Goal: Transaction & Acquisition: Book appointment/travel/reservation

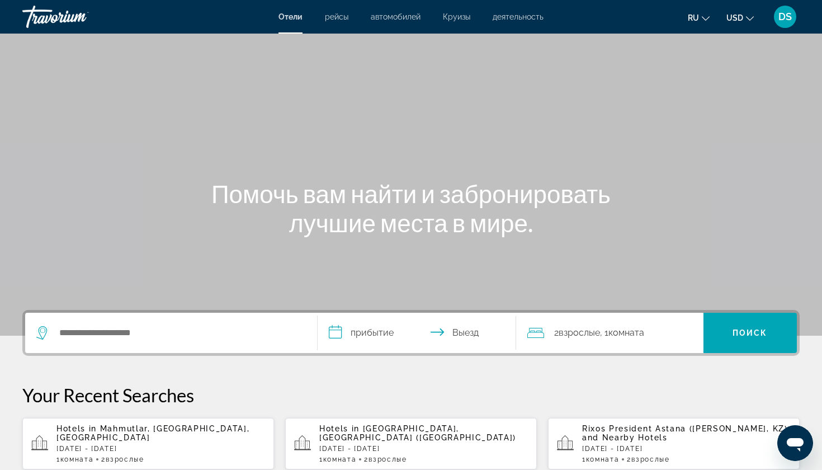
click at [81, 445] on p "[DATE] - [DATE]" at bounding box center [160, 449] width 209 height 8
click at [129, 435] on span "Mahmutlar, [GEOGRAPHIC_DATA], [GEOGRAPHIC_DATA]" at bounding box center [152, 433] width 193 height 18
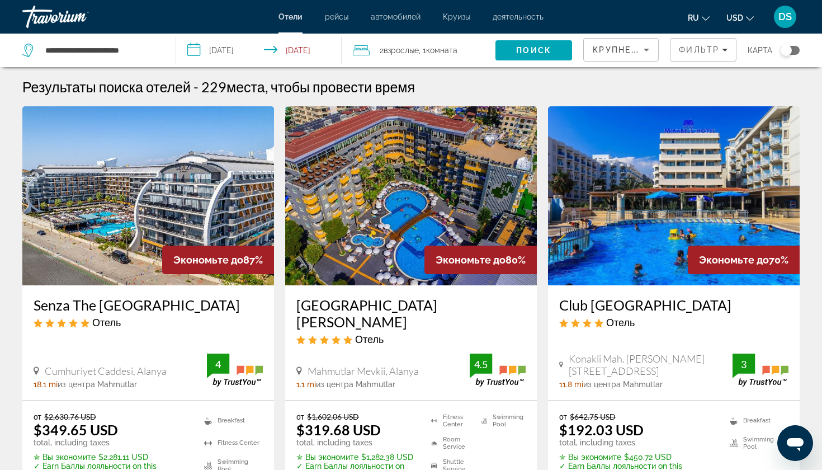
click at [391, 234] on img "Main content" at bounding box center [411, 195] width 252 height 179
click at [303, 49] on input "**********" at bounding box center [260, 52] width 169 height 37
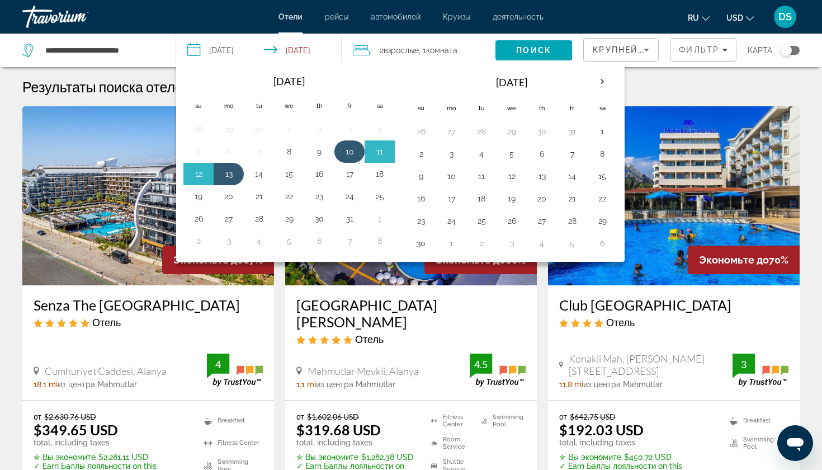
click at [347, 151] on button "10" at bounding box center [350, 152] width 18 height 16
click at [257, 173] on button "14" at bounding box center [259, 174] width 18 height 16
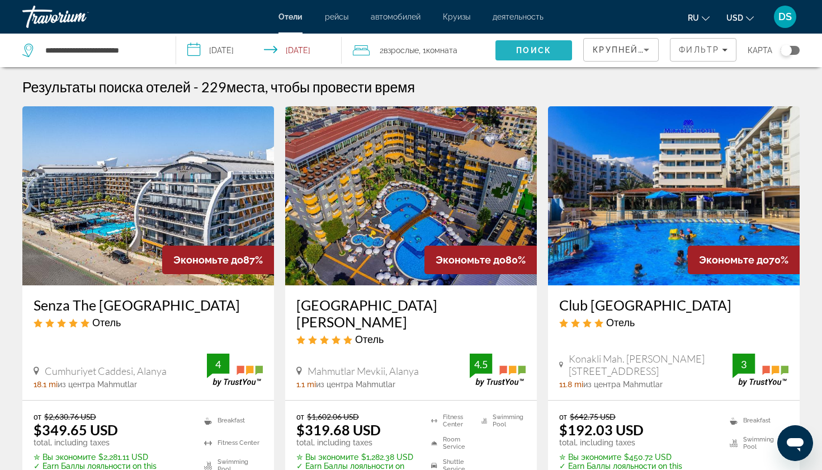
click at [538, 50] on span "Поиск" at bounding box center [533, 50] width 35 height 9
click at [315, 55] on input "**********" at bounding box center [260, 52] width 169 height 37
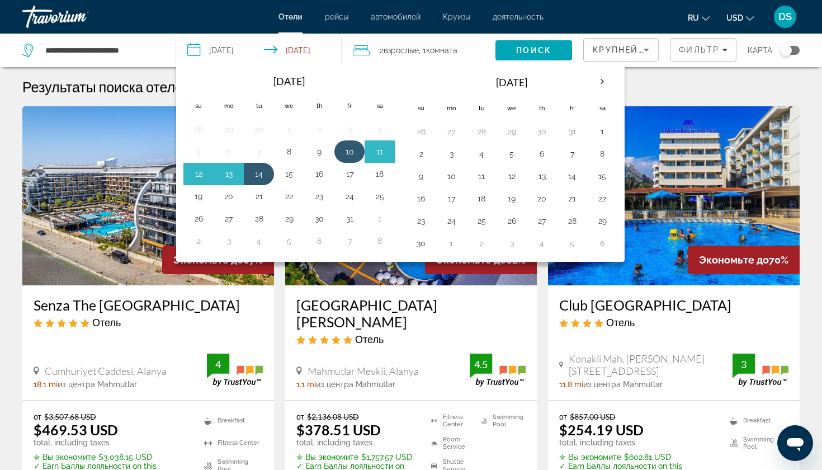
click at [352, 154] on button "10" at bounding box center [350, 152] width 18 height 16
click at [288, 177] on button "15" at bounding box center [289, 174] width 18 height 16
type input "**********"
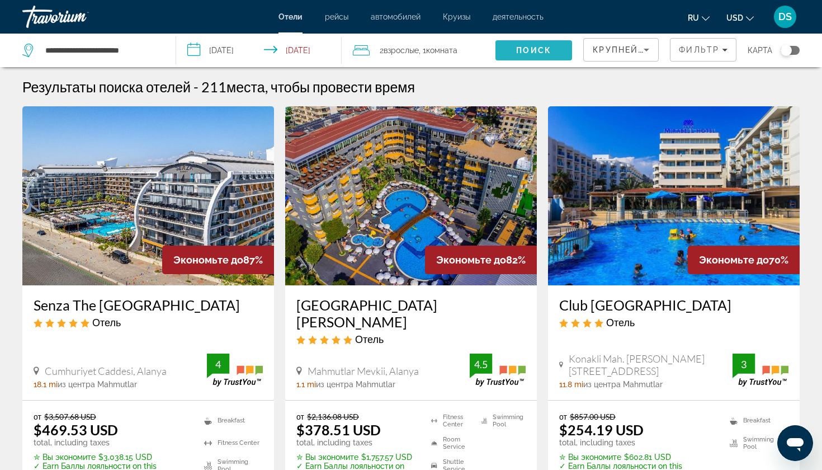
click at [541, 50] on span "Поиск" at bounding box center [533, 50] width 35 height 9
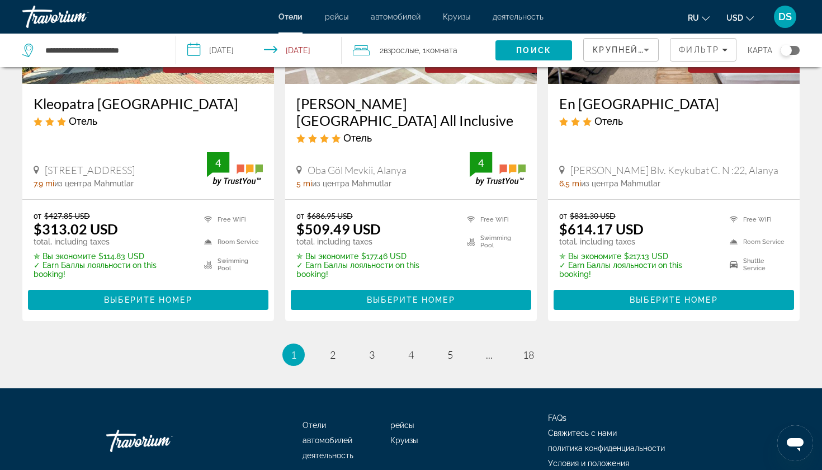
scroll to position [1487, 0]
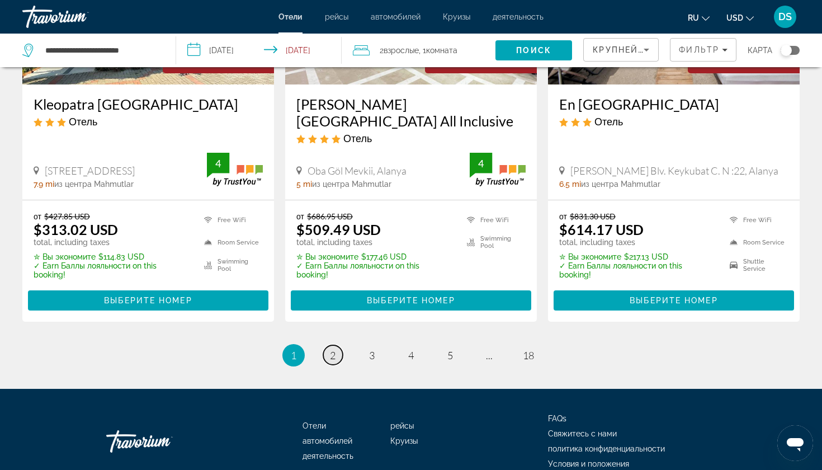
click at [332, 349] on span "2" at bounding box center [333, 355] width 6 height 12
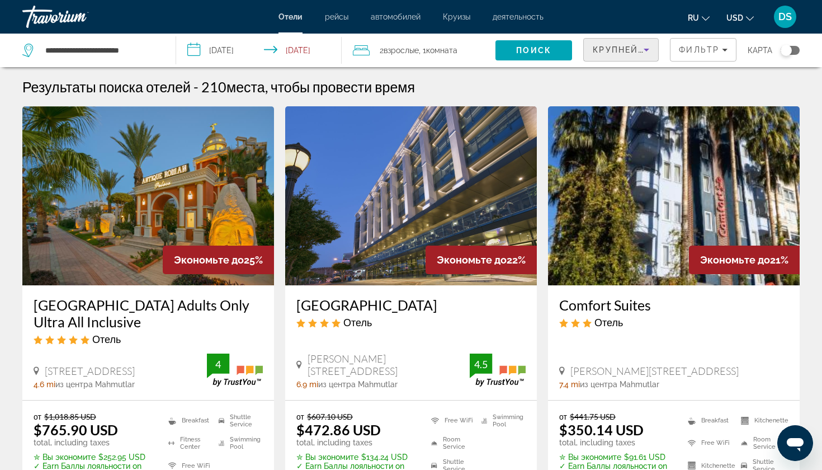
click at [642, 52] on icon "Sort by" at bounding box center [646, 49] width 13 height 13
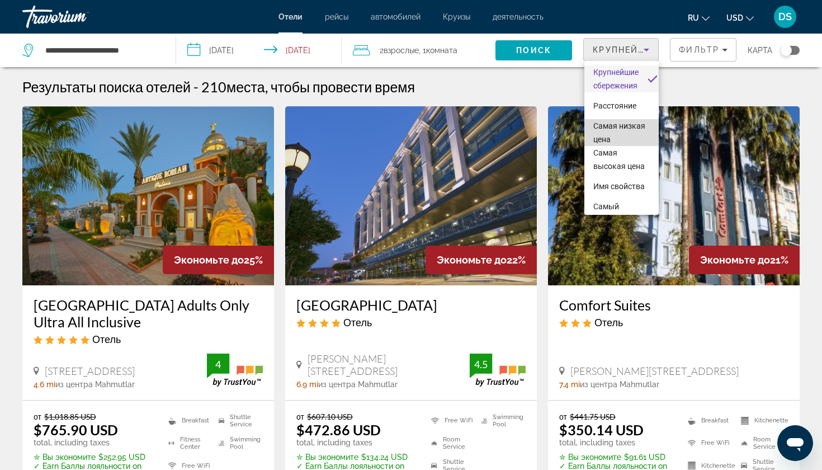
click at [603, 137] on span "Самая низкая цена" at bounding box center [619, 132] width 52 height 22
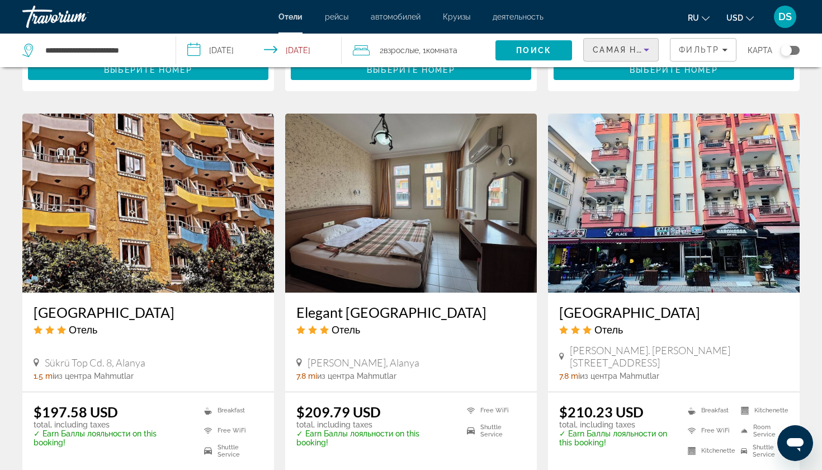
scroll to position [848, 0]
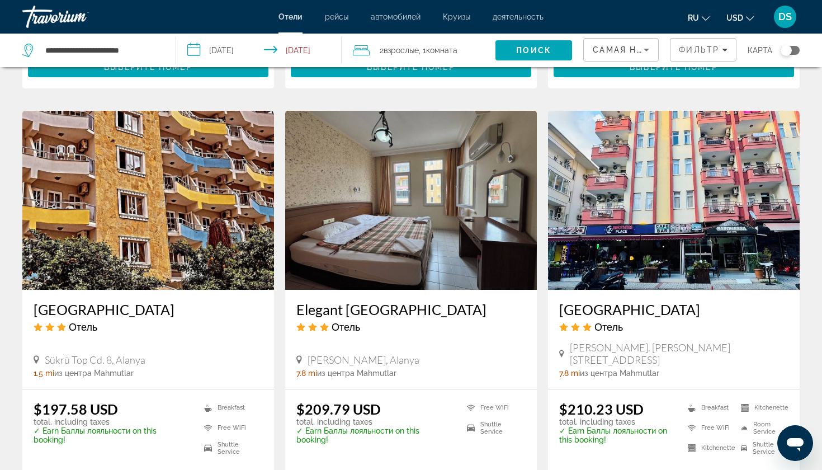
click at [165, 229] on img "Main content" at bounding box center [148, 200] width 252 height 179
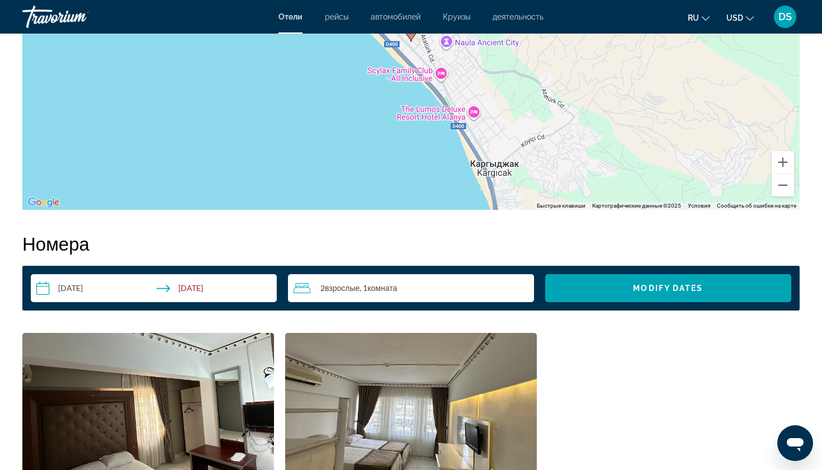
scroll to position [1243, 0]
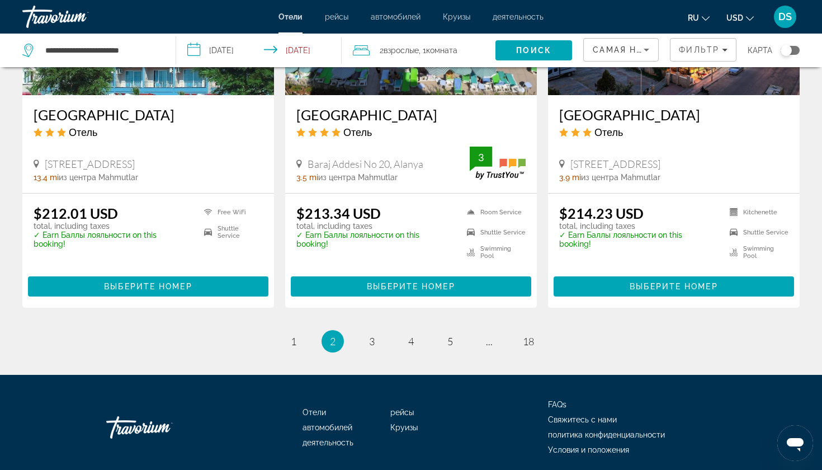
scroll to position [1457, 0]
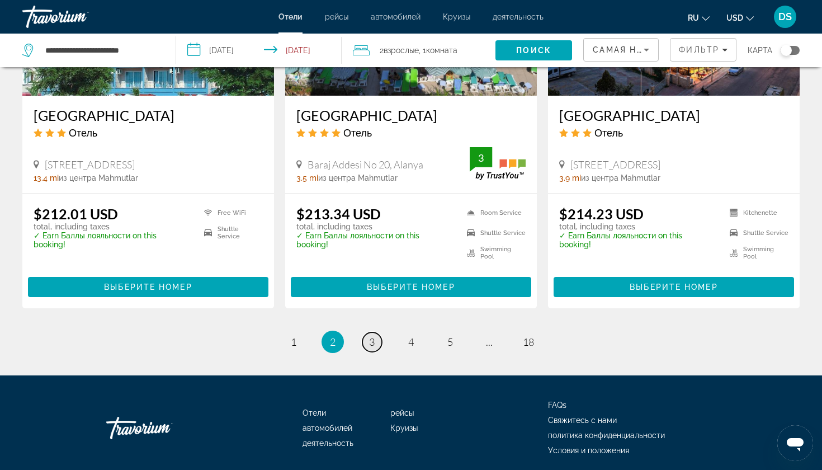
click at [374, 335] on span "3" at bounding box center [372, 341] width 6 height 12
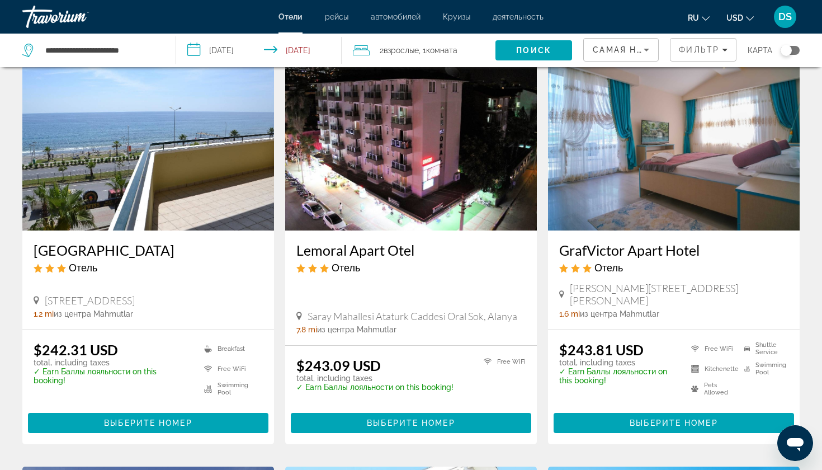
scroll to position [907, 0]
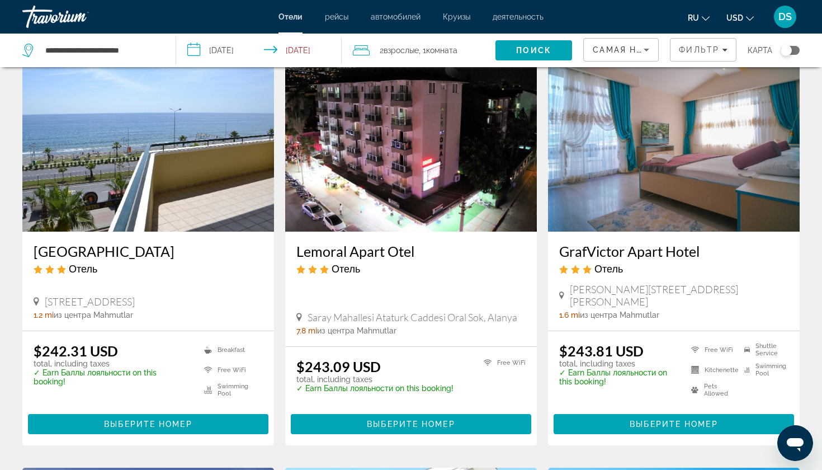
click at [85, 243] on h3 "Gold Twins Boutique Hotel" at bounding box center [148, 251] width 229 height 17
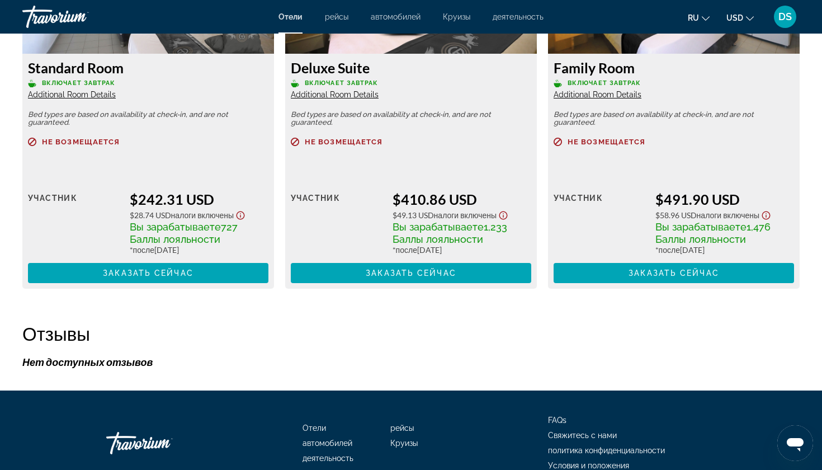
scroll to position [1658, 0]
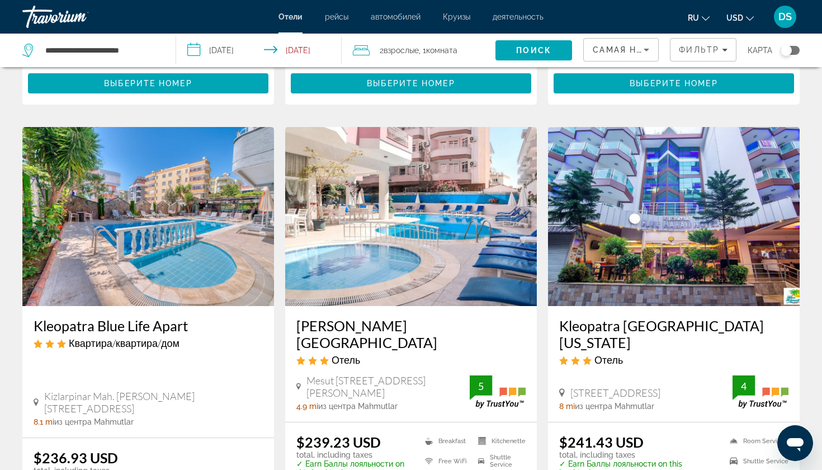
scroll to position [400, 0]
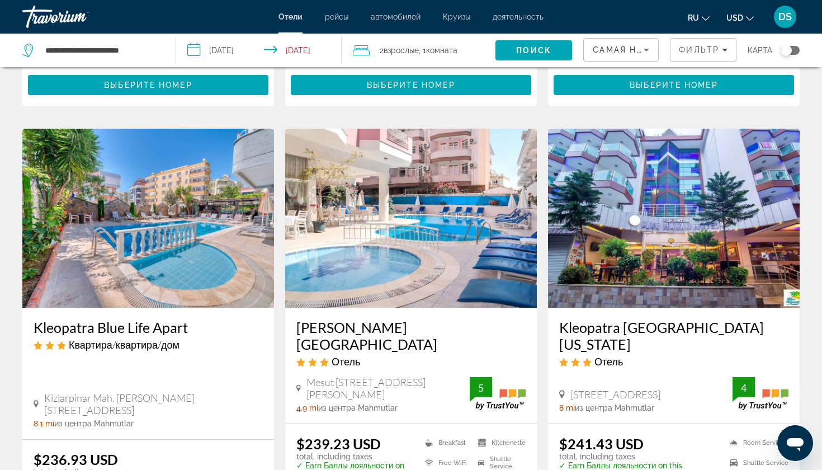
click at [394, 328] on h3 "Bella Rose Apart Hotel" at bounding box center [410, 336] width 229 height 34
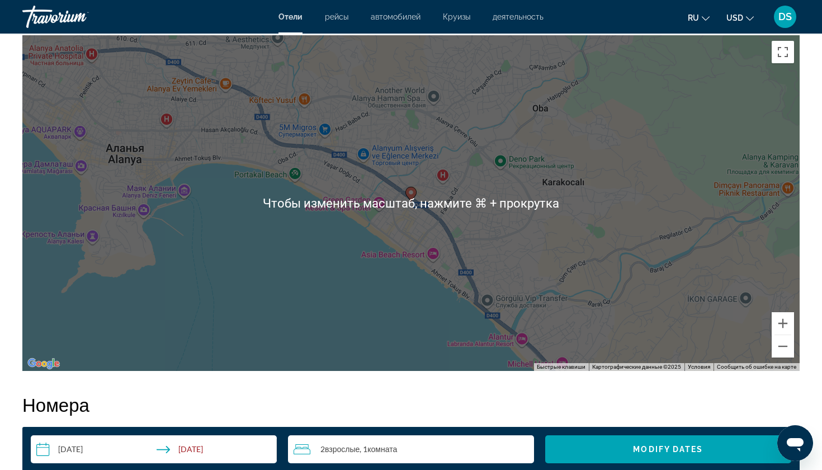
scroll to position [1091, 0]
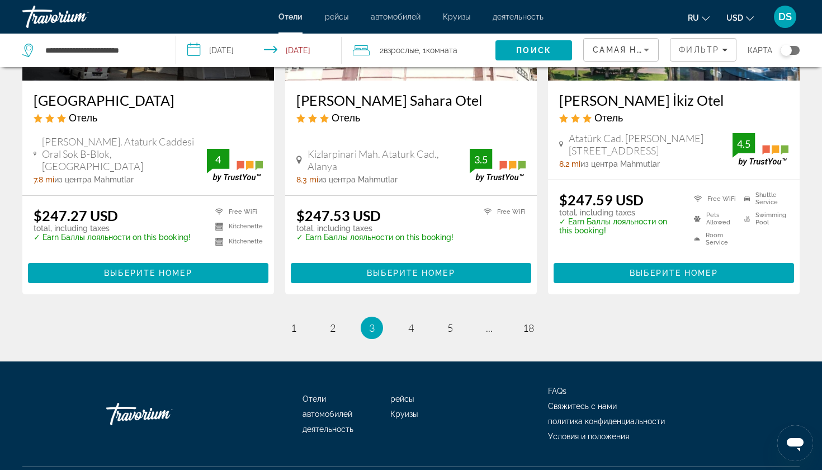
scroll to position [1472, 0]
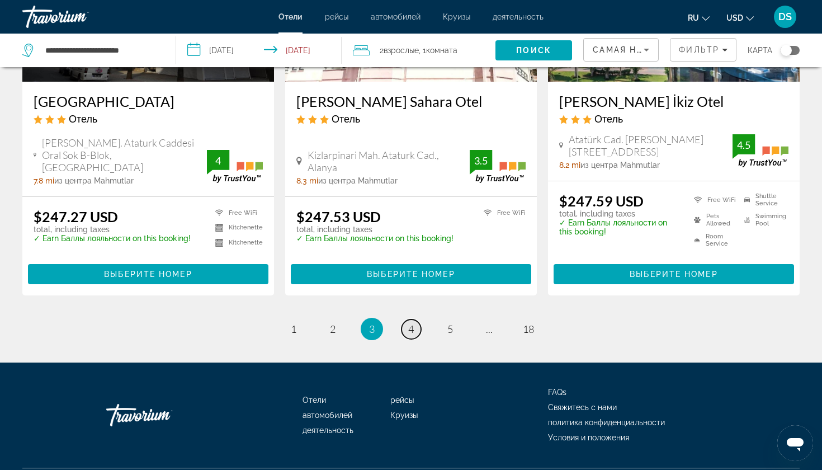
click at [409, 323] on span "4" at bounding box center [411, 329] width 6 height 12
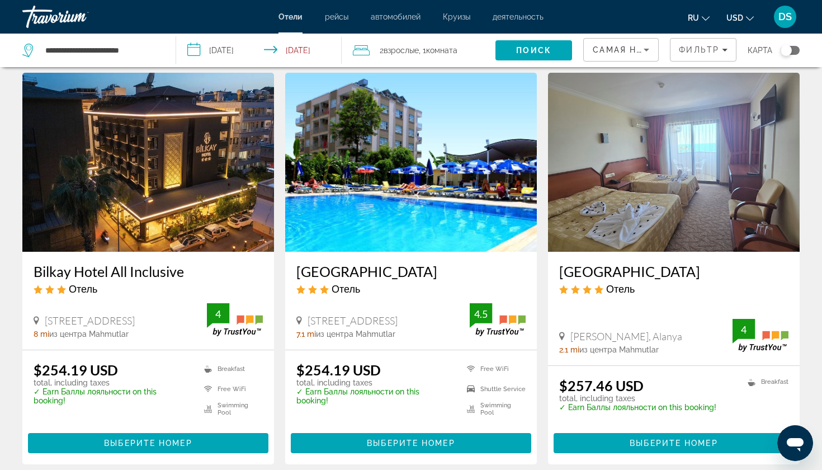
scroll to position [448, 0]
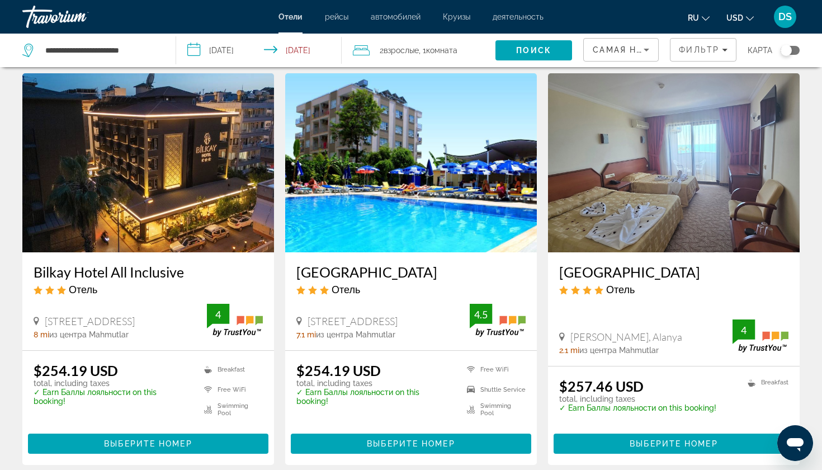
click at [630, 263] on h3 "[GEOGRAPHIC_DATA]" at bounding box center [673, 271] width 229 height 17
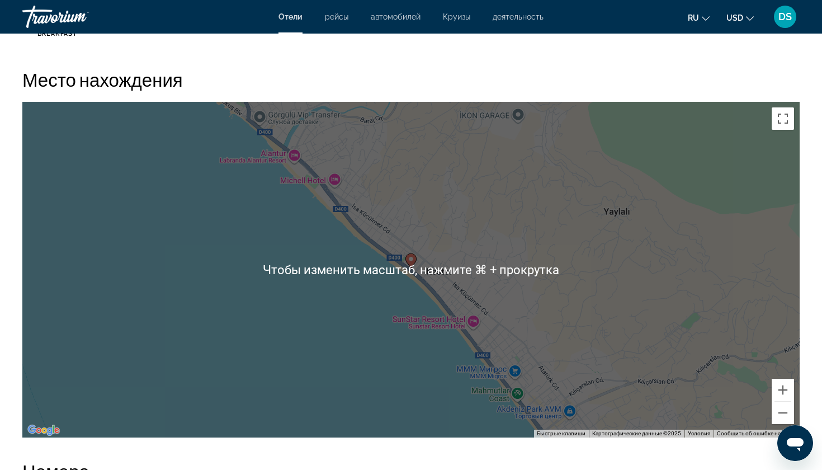
scroll to position [1023, 0]
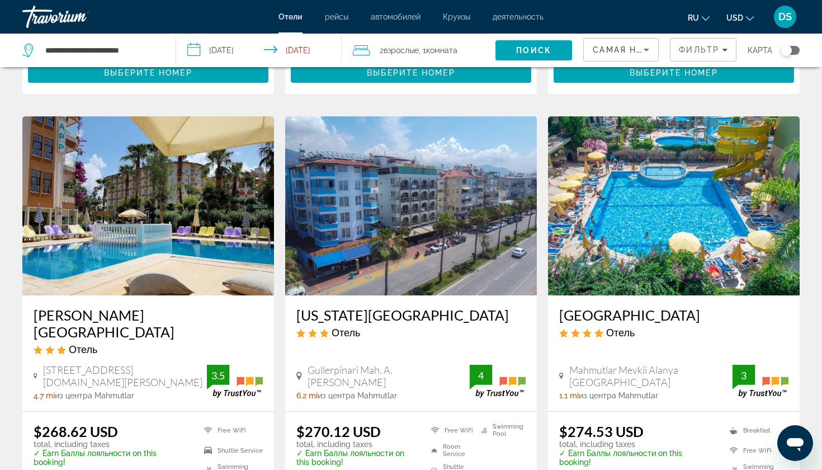
scroll to position [1263, 0]
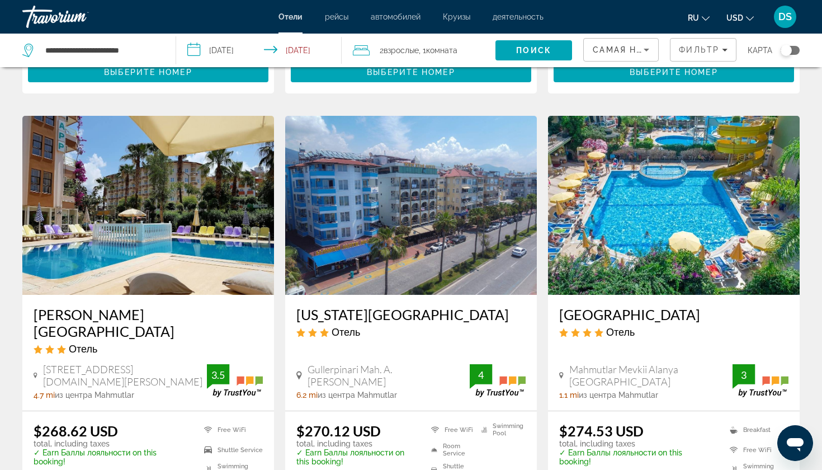
click at [643, 306] on h3 "[GEOGRAPHIC_DATA]" at bounding box center [673, 314] width 229 height 17
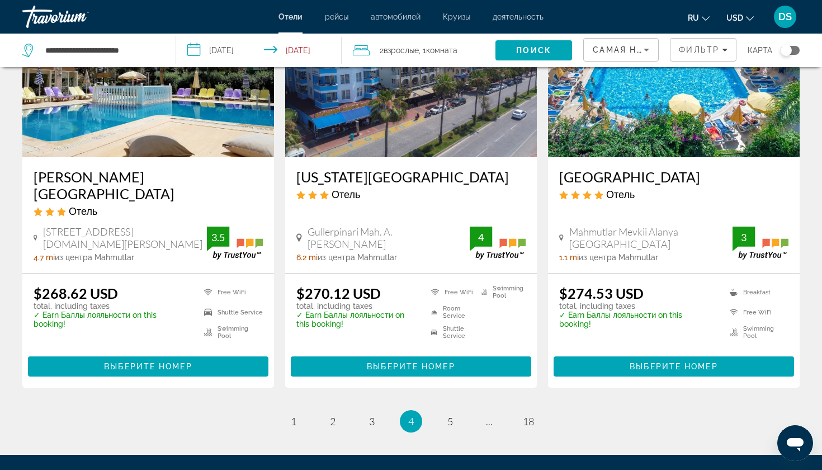
scroll to position [1406, 0]
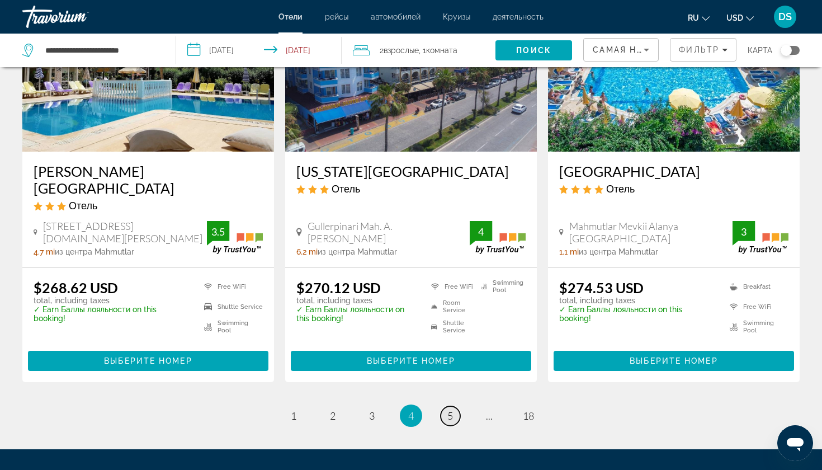
click at [450, 409] on span "5" at bounding box center [450, 415] width 6 height 12
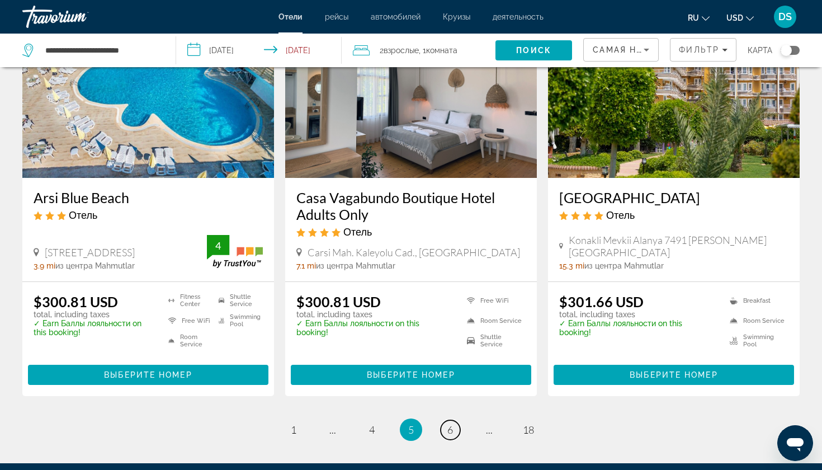
scroll to position [1382, 0]
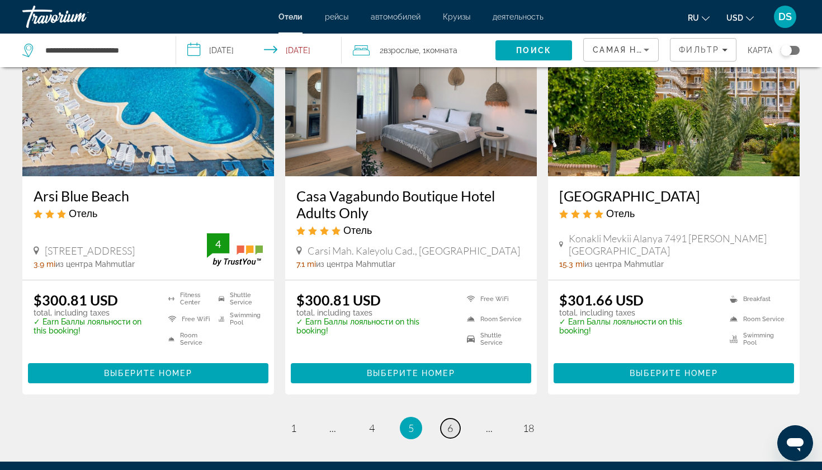
click at [450, 422] on span "6" at bounding box center [450, 428] width 6 height 12
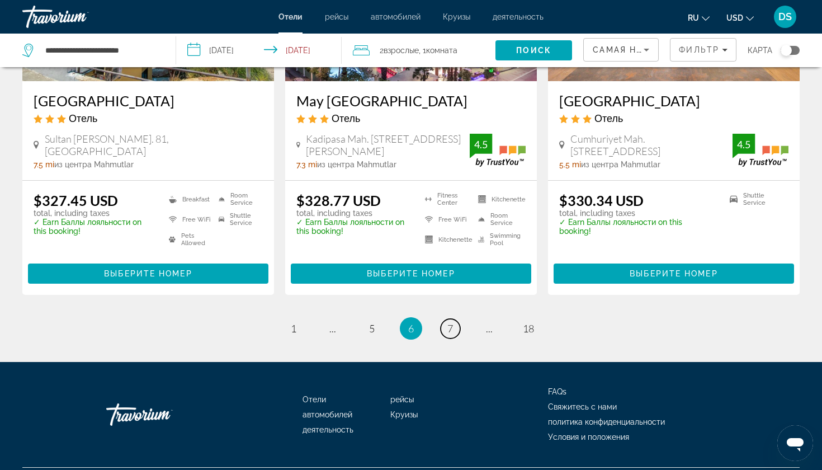
scroll to position [1473, 0]
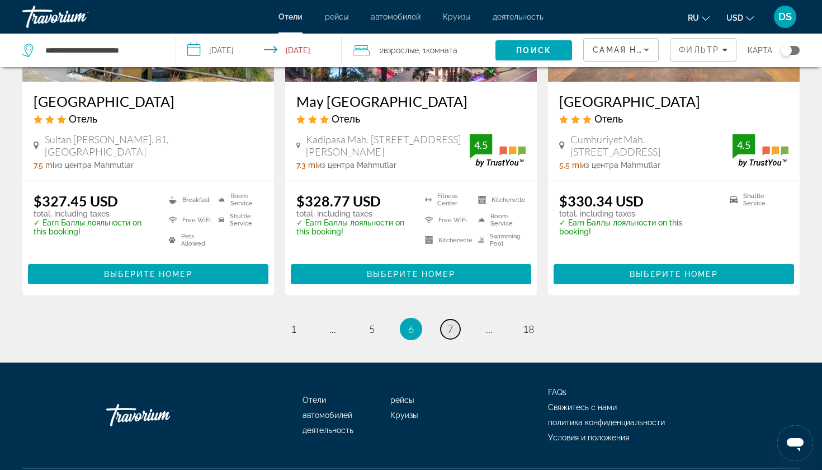
click at [450, 323] on span "7" at bounding box center [450, 329] width 6 height 12
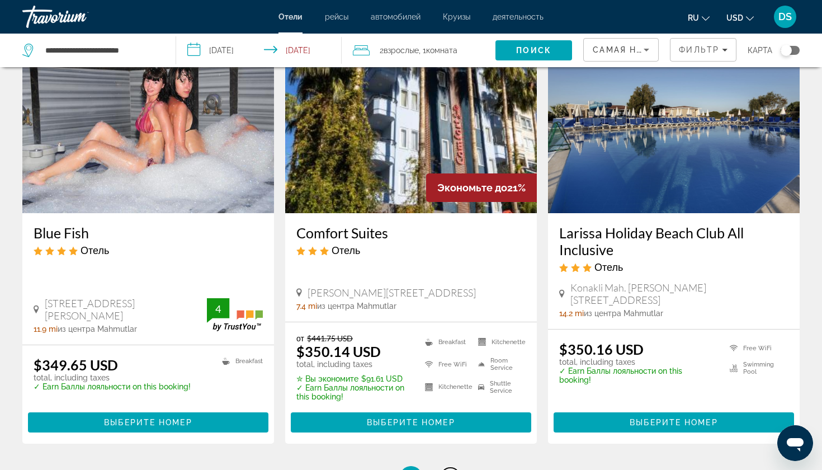
scroll to position [1360, 0]
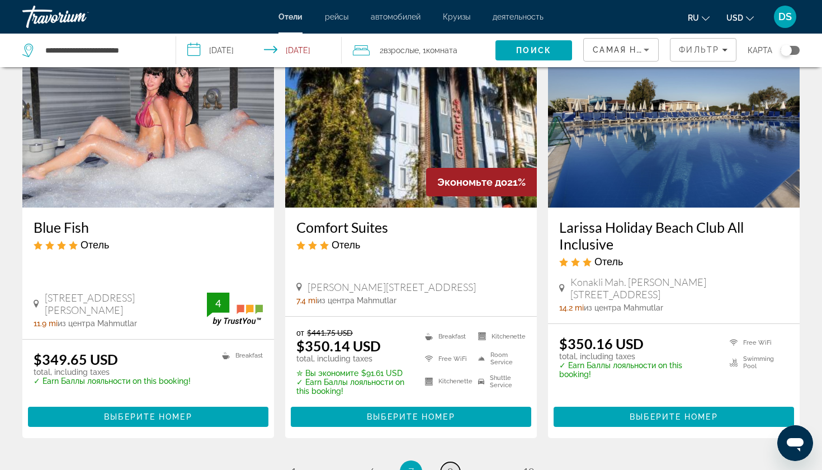
click at [448, 465] on span "8" at bounding box center [450, 471] width 6 height 12
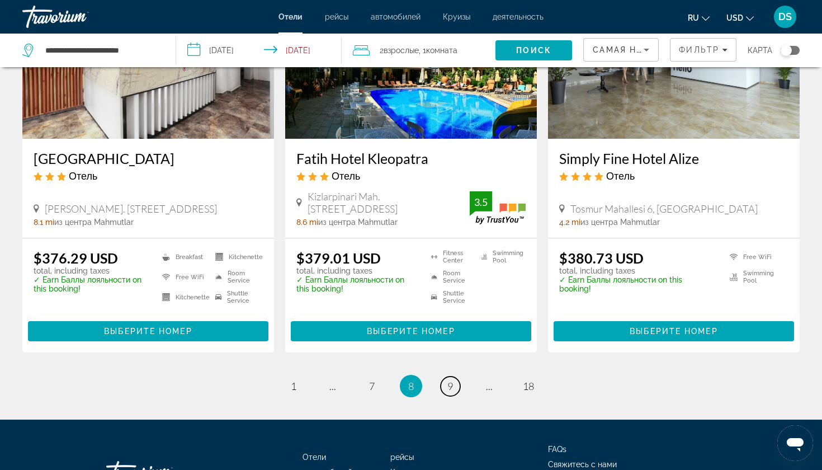
scroll to position [1410, 0]
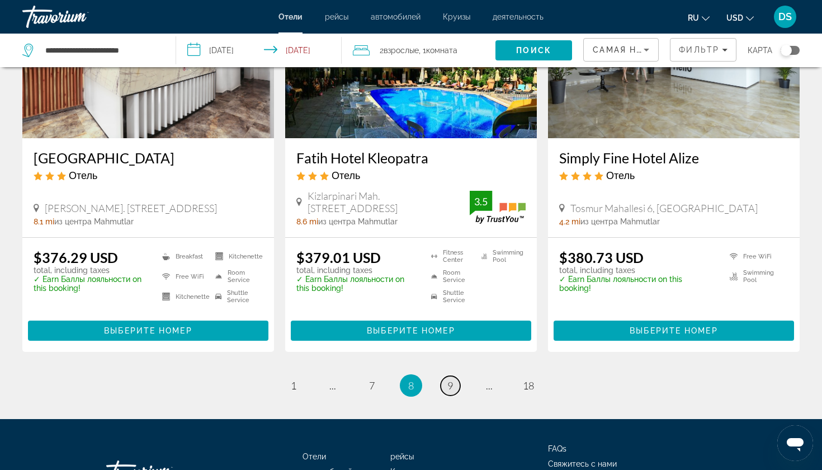
click at [451, 379] on span "9" at bounding box center [450, 385] width 6 height 12
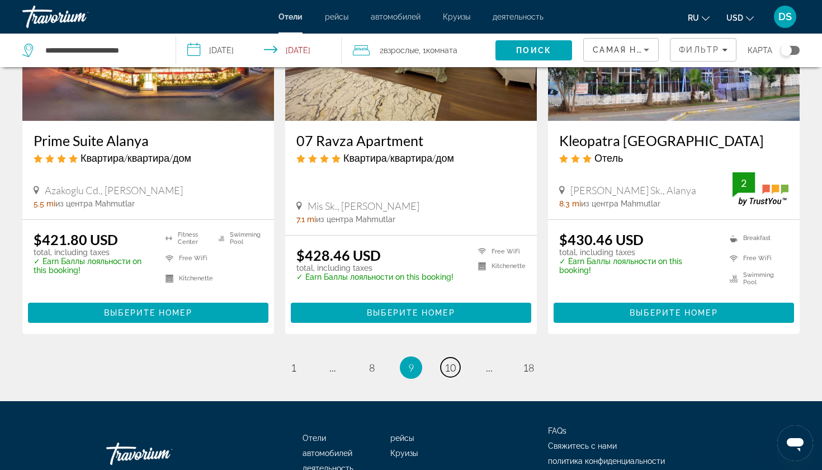
scroll to position [1414, 0]
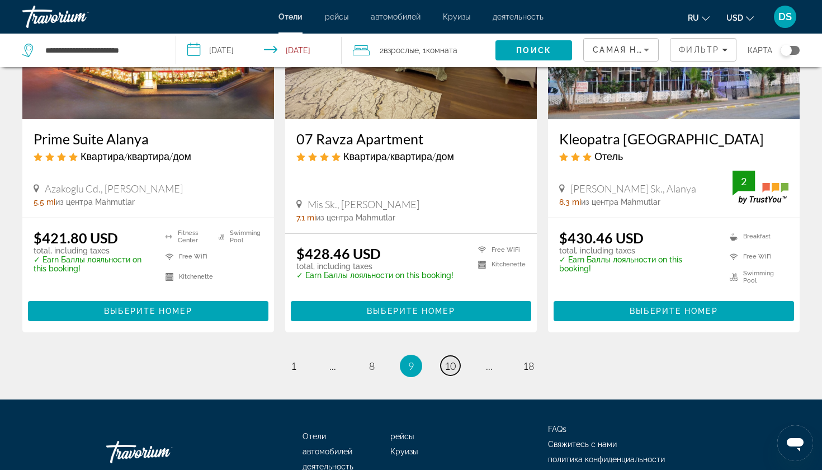
click at [453, 360] on span "10" at bounding box center [450, 366] width 11 height 12
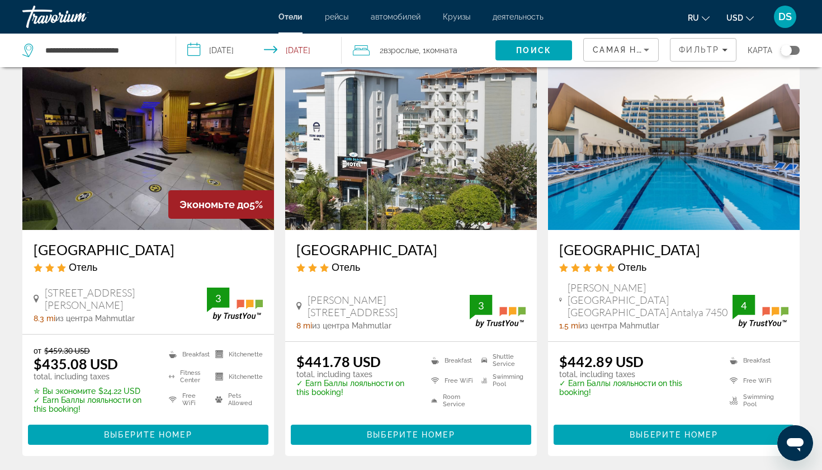
scroll to position [469, 0]
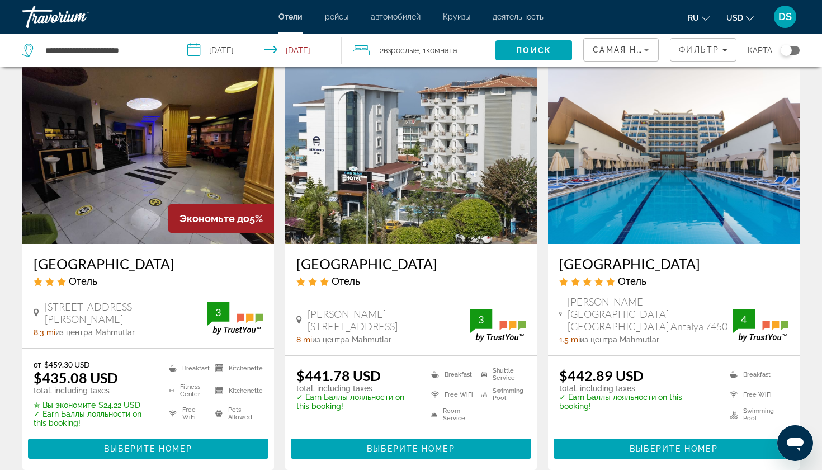
click at [624, 259] on h3 "[GEOGRAPHIC_DATA]" at bounding box center [673, 263] width 229 height 17
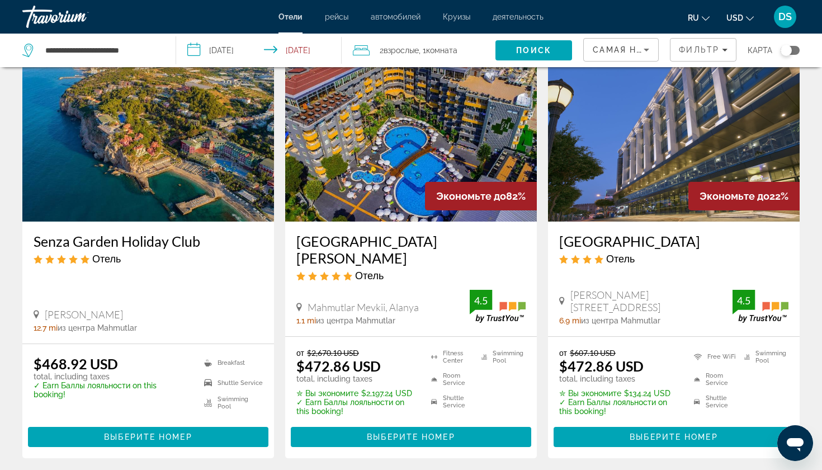
scroll to position [1347, 0]
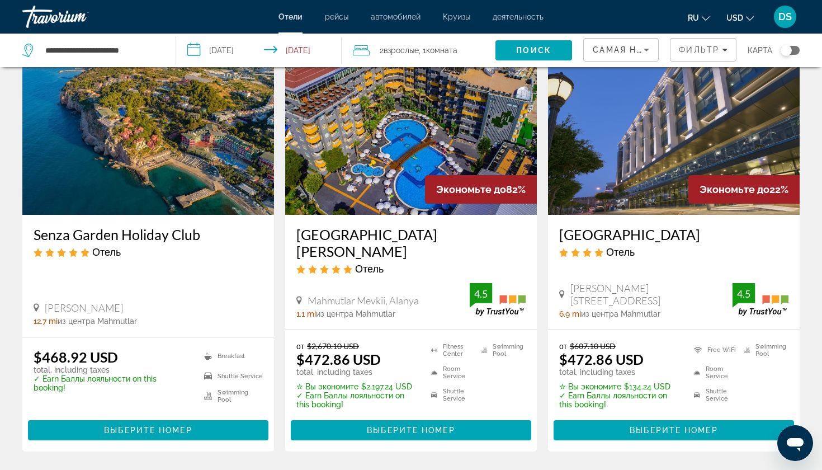
scroll to position [1353, 0]
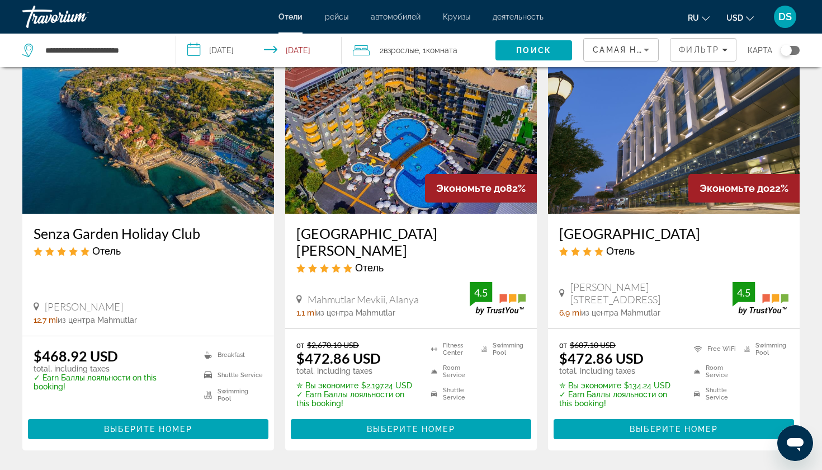
click at [278, 228] on app-hotels-search-item "Senza Garden Holiday Club Отель Konakli, Alanya 12.7 mi из центра Mahmutlar от …" at bounding box center [148, 242] width 263 height 415
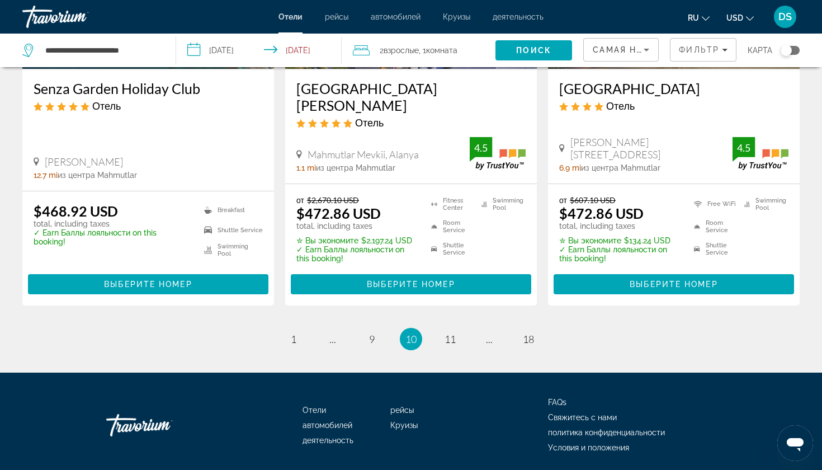
scroll to position [1497, 0]
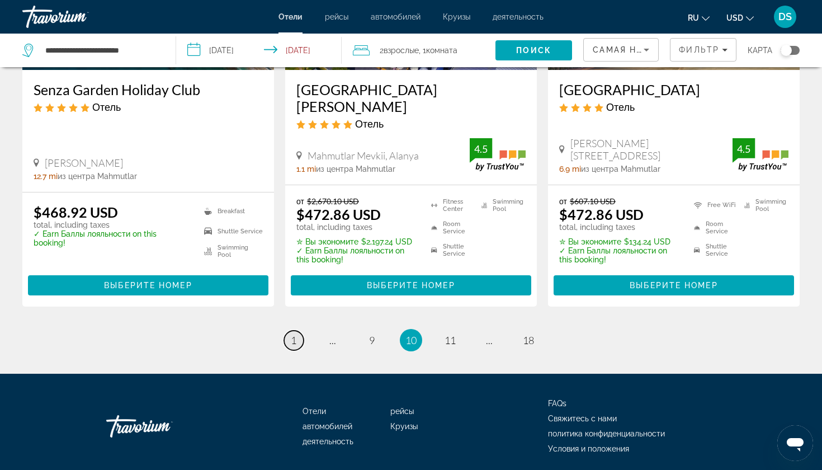
click at [293, 334] on span "1" at bounding box center [294, 340] width 6 height 12
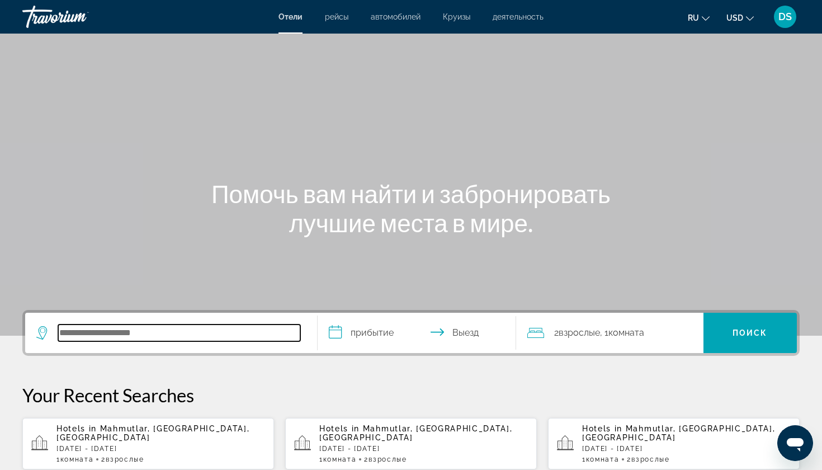
click at [112, 328] on input "Search hotel destination" at bounding box center [179, 332] width 242 height 17
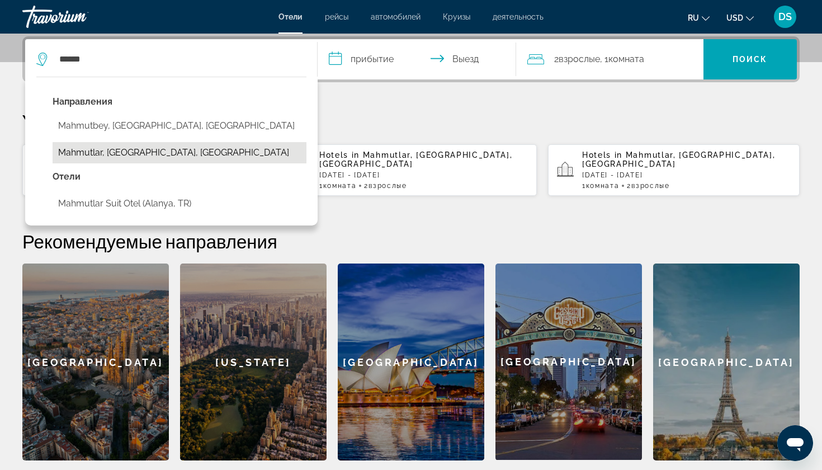
click at [131, 150] on button "Mahmutlar, [GEOGRAPHIC_DATA], [GEOGRAPHIC_DATA]" at bounding box center [180, 152] width 254 height 21
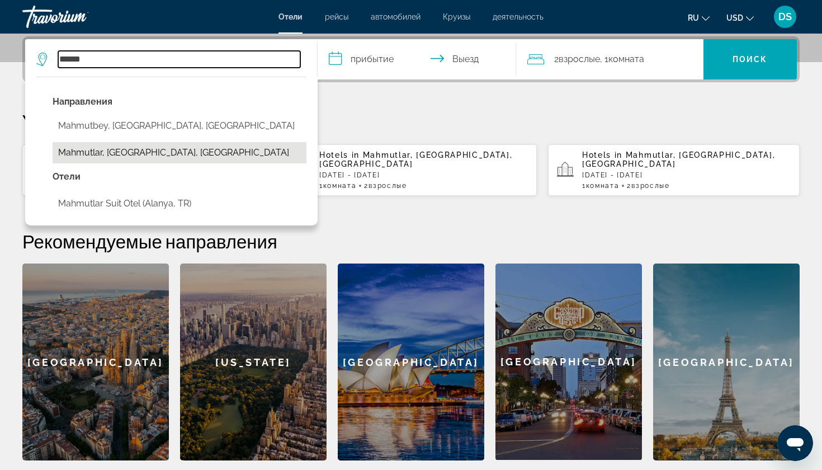
type input "**********"
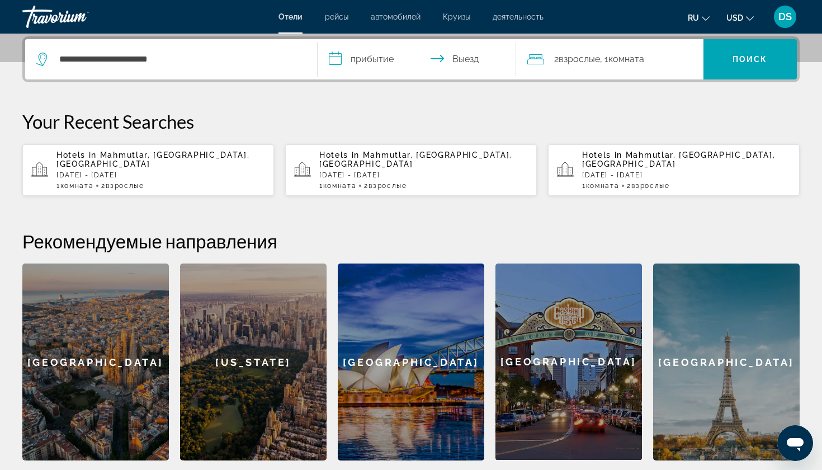
click at [358, 60] on input "**********" at bounding box center [419, 61] width 203 height 44
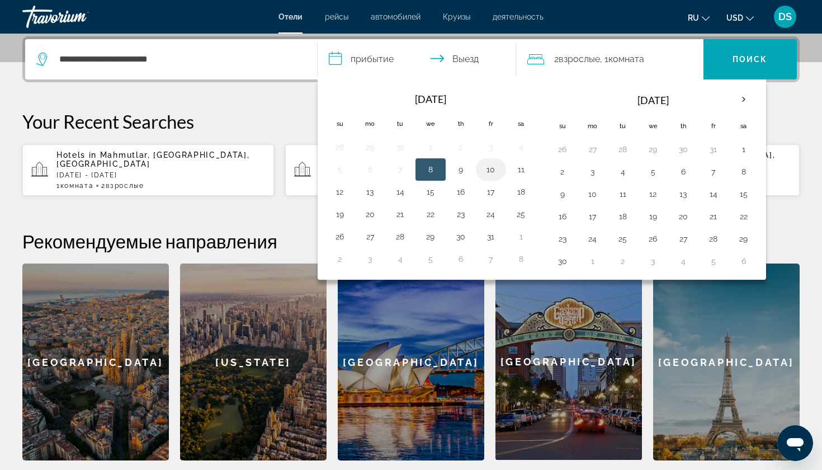
click at [490, 169] on button "10" at bounding box center [491, 170] width 18 height 16
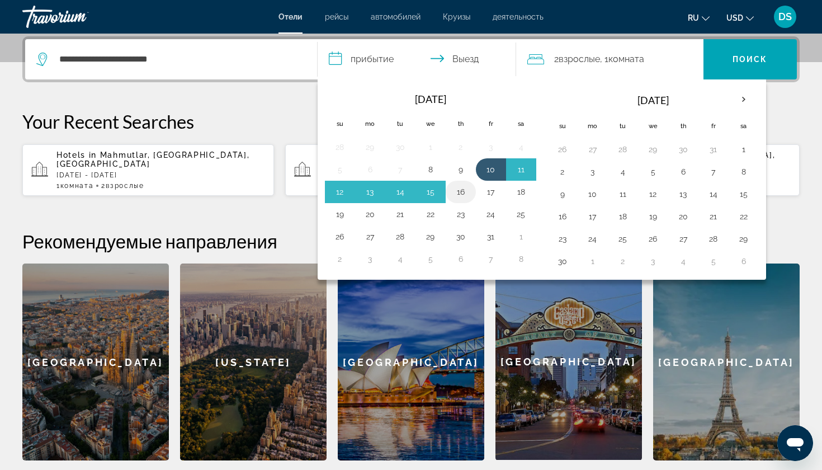
click at [461, 191] on button "16" at bounding box center [461, 192] width 18 height 16
type input "**********"
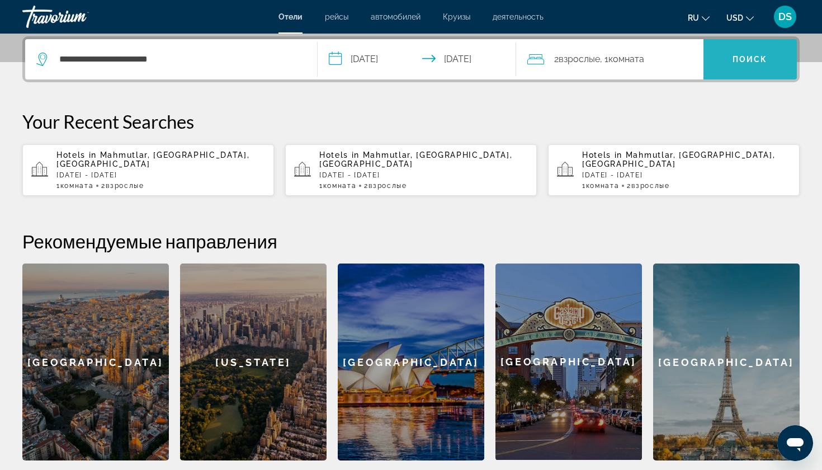
click at [752, 61] on span "Поиск" at bounding box center [749, 59] width 35 height 9
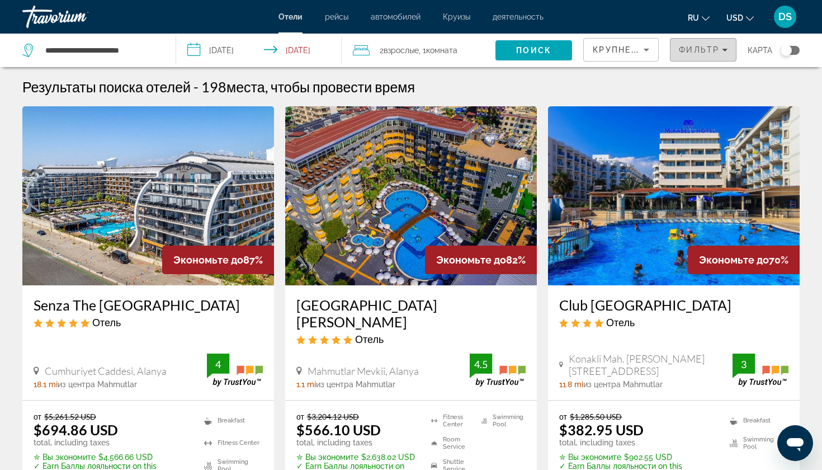
click at [703, 47] on span "Фильтр" at bounding box center [699, 49] width 40 height 9
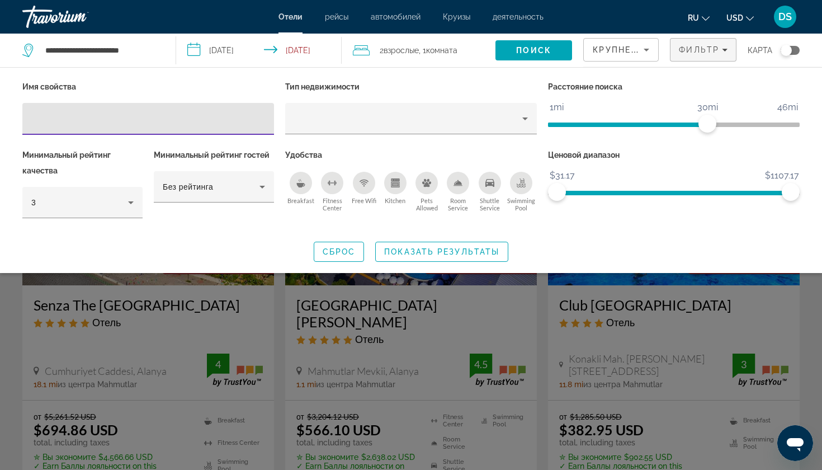
click at [87, 119] on input "Hotel Filters" at bounding box center [148, 118] width 234 height 13
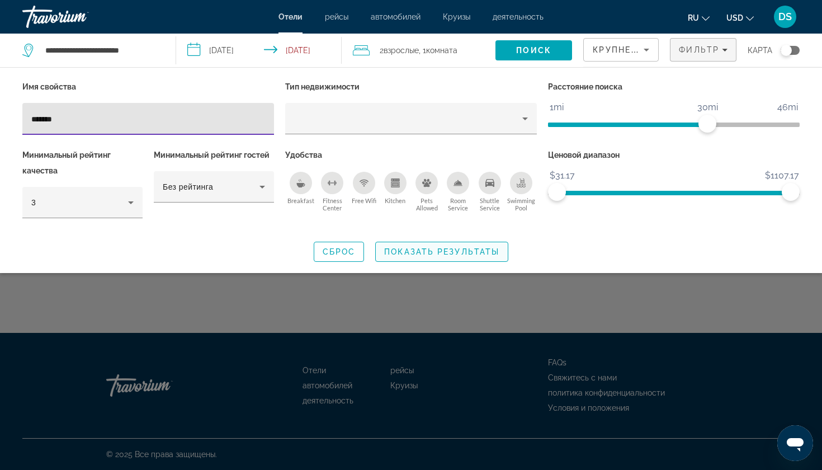
type input "*******"
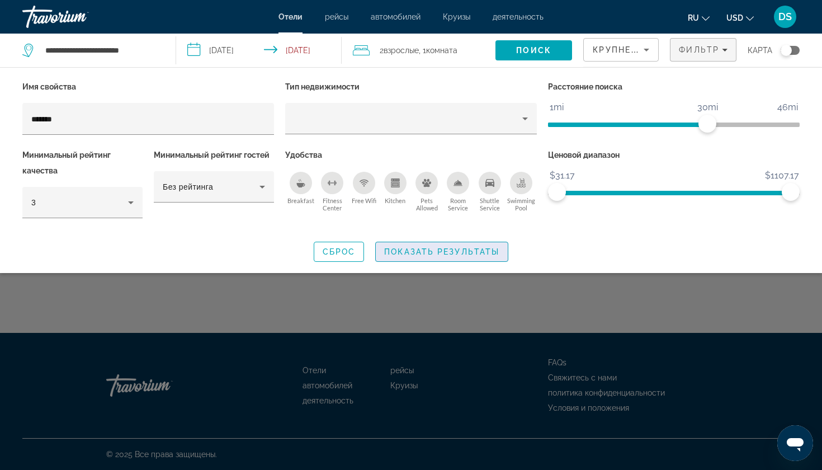
click at [446, 251] on span "Показать результаты" at bounding box center [441, 251] width 115 height 9
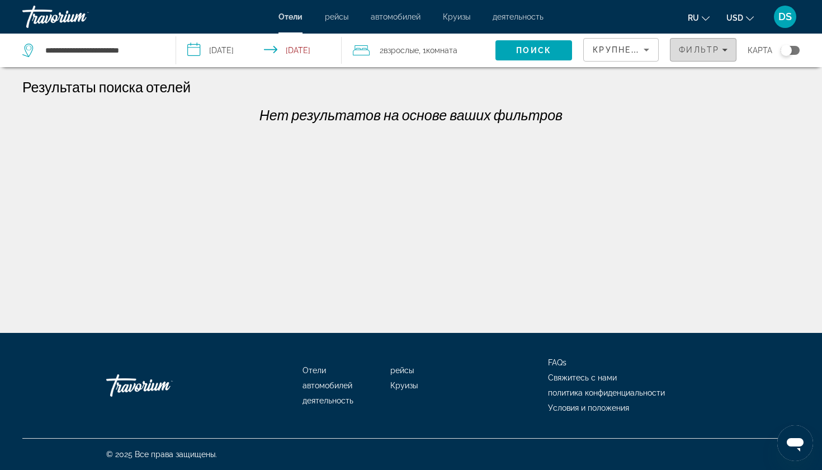
click at [701, 45] on button "Фильтр" at bounding box center [703, 49] width 67 height 23
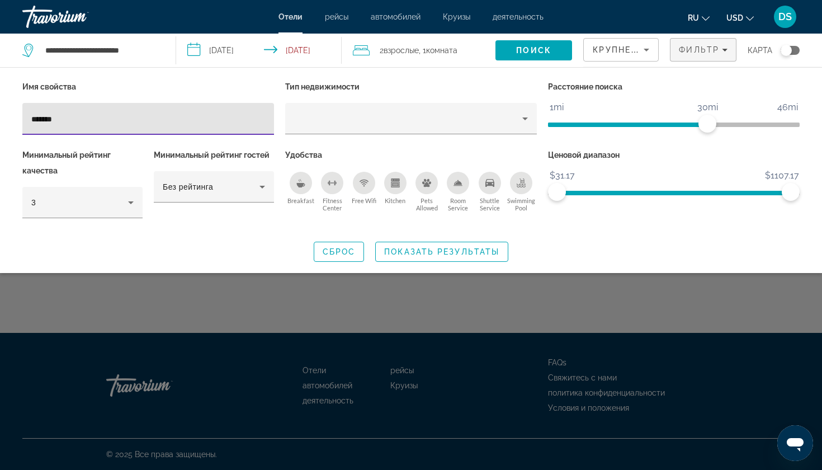
click at [97, 121] on input "*******" at bounding box center [148, 118] width 234 height 13
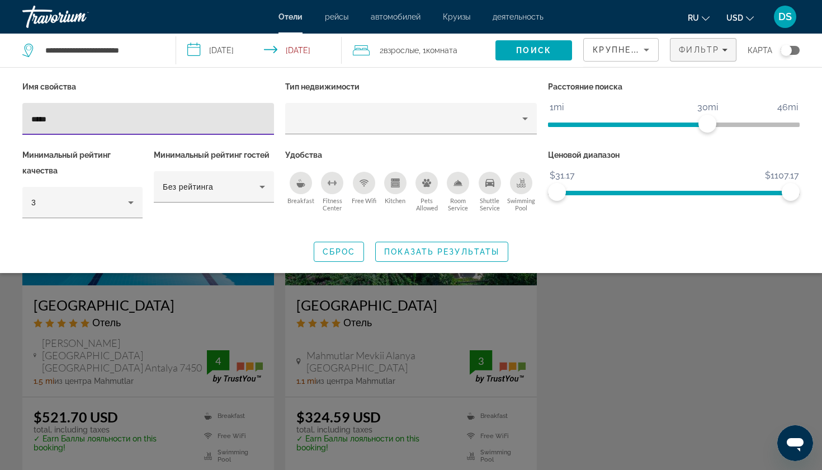
type input "*****"
click at [65, 321] on div "Search widget" at bounding box center [411, 319] width 822 height 302
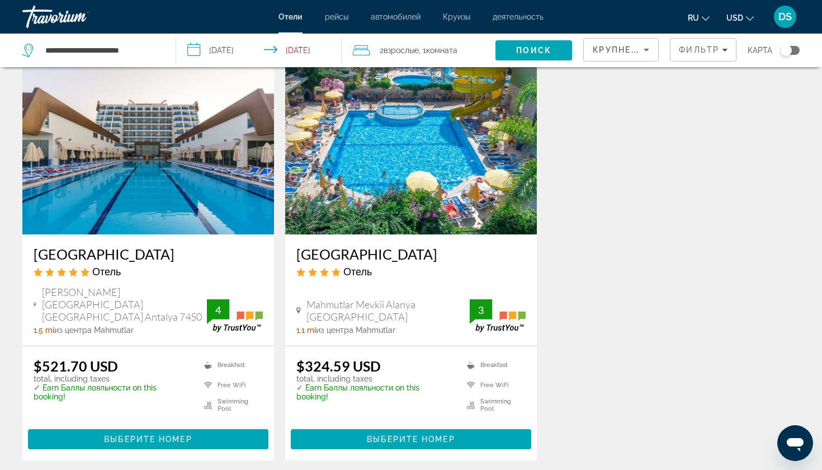
scroll to position [54, 0]
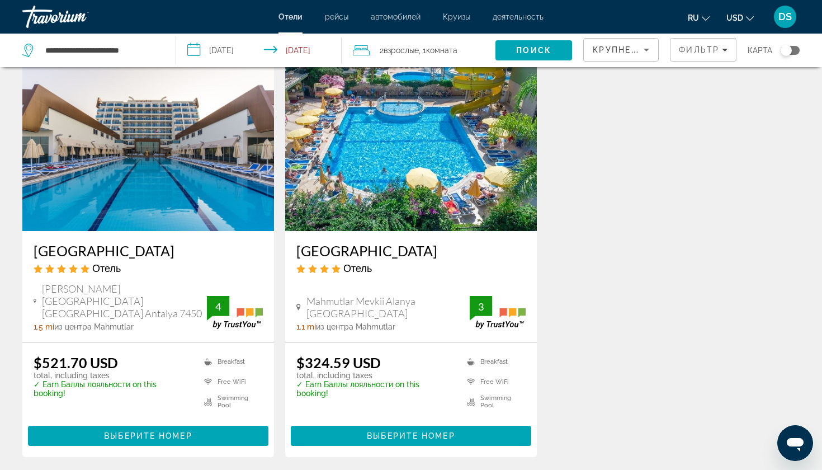
click at [371, 250] on h3 "[GEOGRAPHIC_DATA]" at bounding box center [410, 250] width 229 height 17
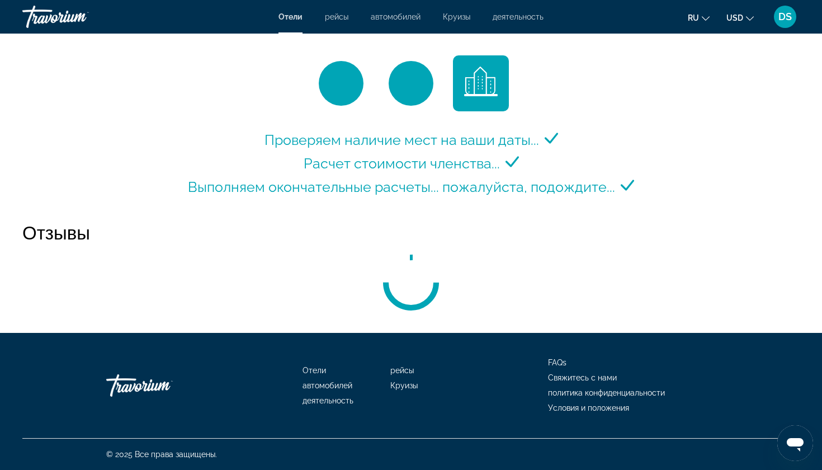
scroll to position [1495, 0]
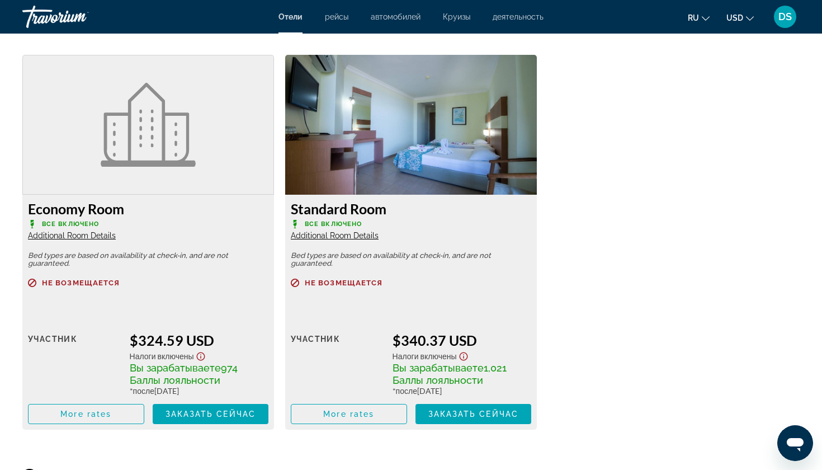
click at [355, 238] on span "Additional Room Details" at bounding box center [335, 235] width 88 height 9
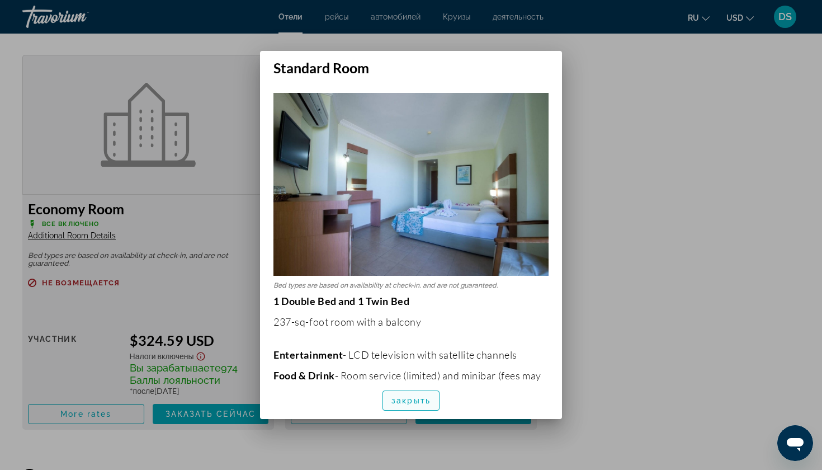
click at [412, 402] on span "закрыть" at bounding box center [410, 400] width 39 height 9
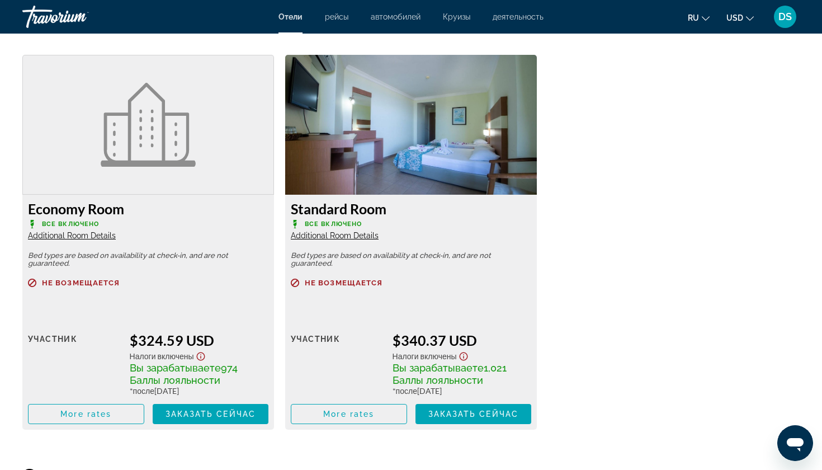
scroll to position [1495, 0]
click at [95, 235] on span "Additional Room Details" at bounding box center [72, 235] width 88 height 9
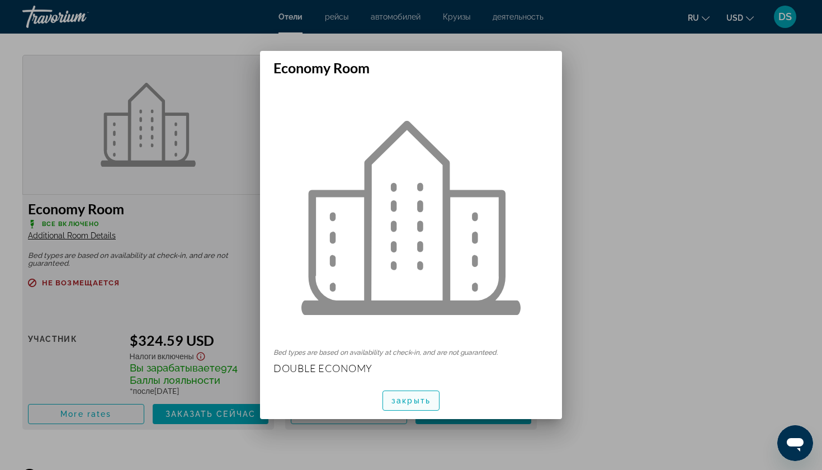
click at [413, 400] on span "закрыть" at bounding box center [410, 400] width 39 height 9
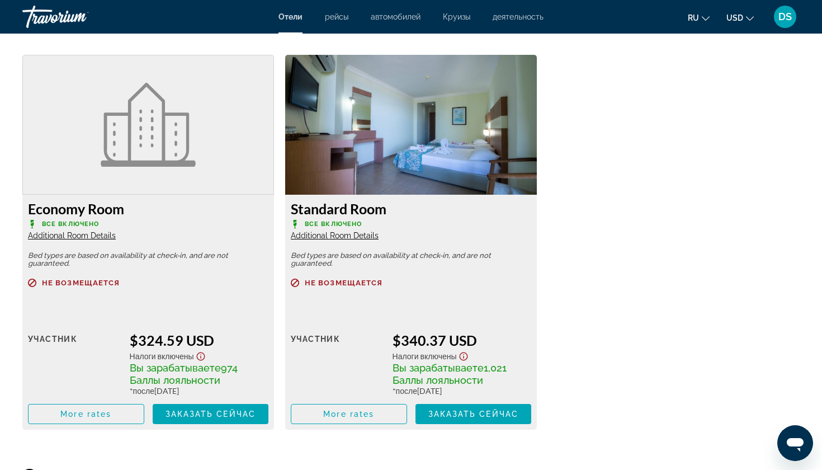
scroll to position [1495, 0]
